Goal: Find specific page/section: Find specific page/section

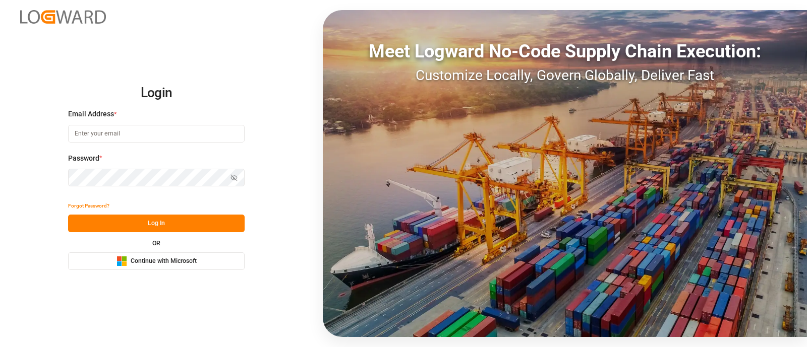
click at [161, 259] on span "Continue with Microsoft" at bounding box center [164, 261] width 66 height 9
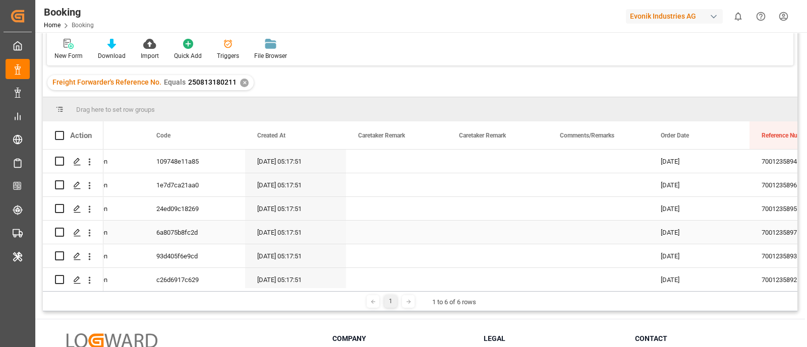
scroll to position [0, 363]
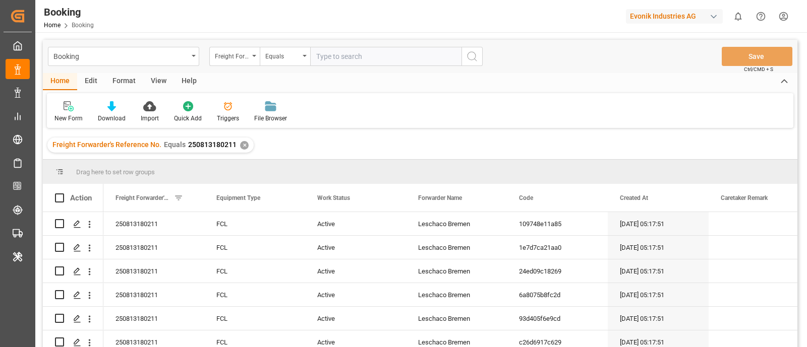
click at [245, 147] on div "✕" at bounding box center [244, 145] width 9 height 9
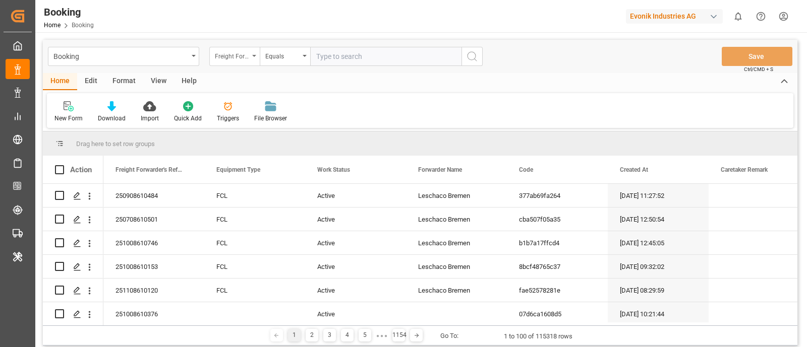
click at [255, 56] on div "Freight Forwarder's Reference No." at bounding box center [234, 56] width 50 height 19
type input "B"
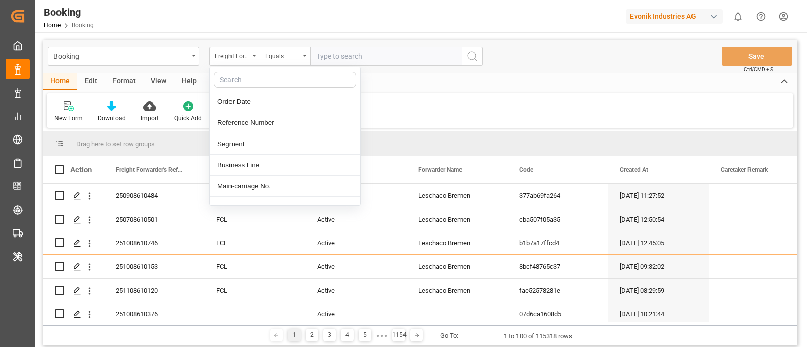
scroll to position [189, 0]
click at [262, 169] on div "Business Line" at bounding box center [285, 167] width 150 height 21
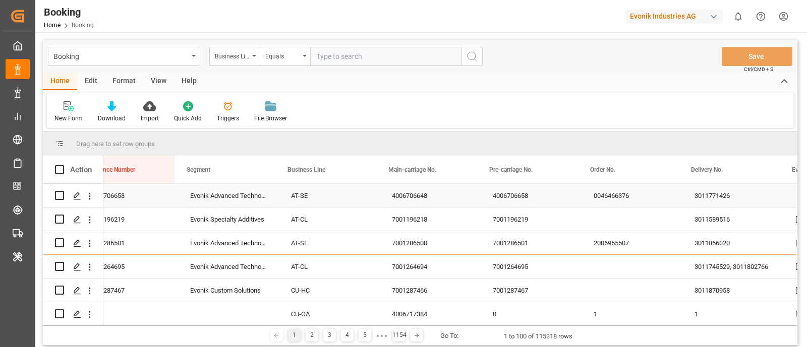
scroll to position [0, 1041]
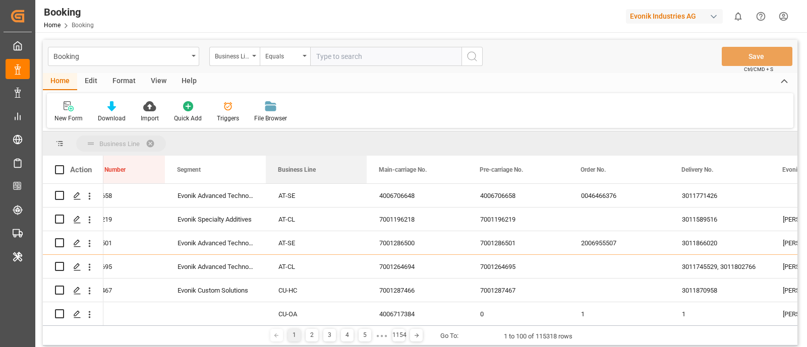
drag, startPoint x: 280, startPoint y: 170, endPoint x: 280, endPoint y: 147, distance: 22.7
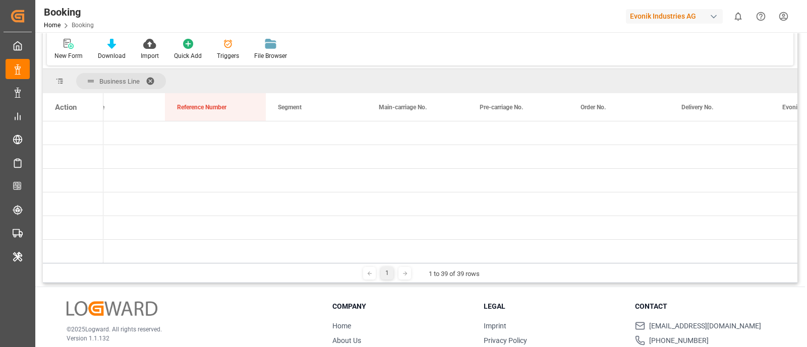
drag, startPoint x: 139, startPoint y: 259, endPoint x: 0, endPoint y: 256, distance: 139.2
click at [0, 256] on div "Created by potrace 1.15, written by [PERSON_NAME] [DATE]-[DATE] Created by potr…" at bounding box center [403, 173] width 807 height 347
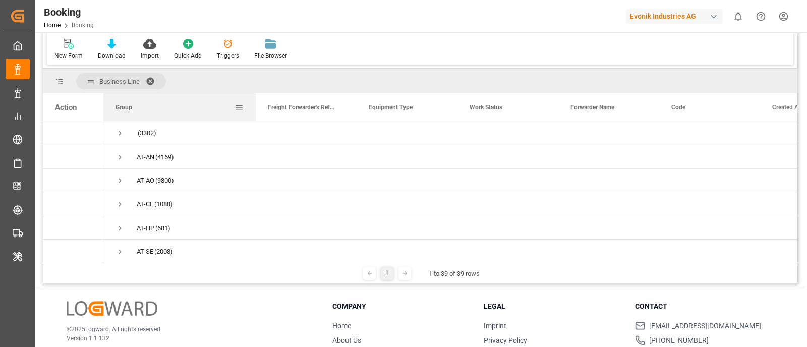
drag, startPoint x: 204, startPoint y: 105, endPoint x: 255, endPoint y: 114, distance: 52.2
click at [255, 114] on div at bounding box center [256, 107] width 4 height 28
click at [156, 108] on div "Group" at bounding box center [174, 107] width 119 height 28
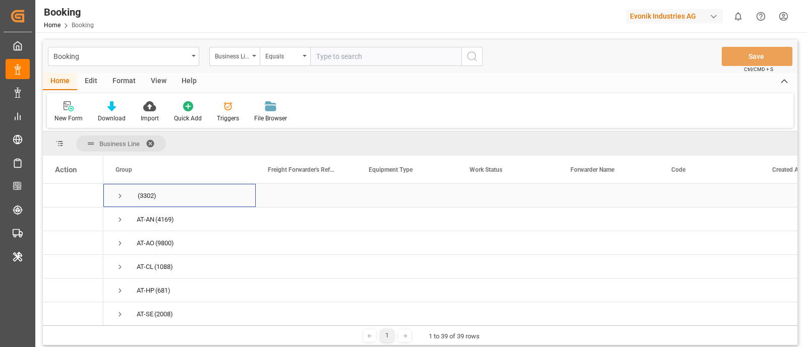
click at [120, 196] on span "Press SPACE to select this row." at bounding box center [119, 196] width 9 height 9
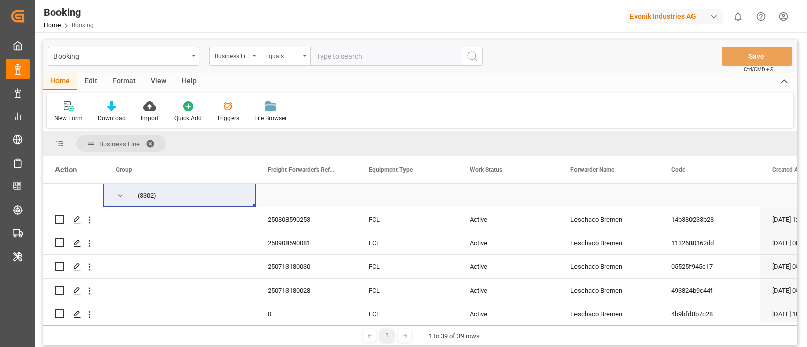
drag, startPoint x: 117, startPoint y: 195, endPoint x: 136, endPoint y: 192, distance: 19.9
click at [117, 195] on span "Press SPACE to select this row." at bounding box center [119, 196] width 9 height 9
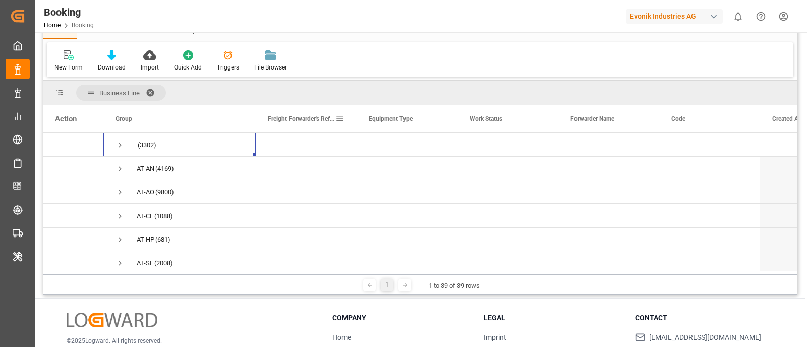
scroll to position [63, 0]
